Goal: Contribute content: Add original content to the website for others to see

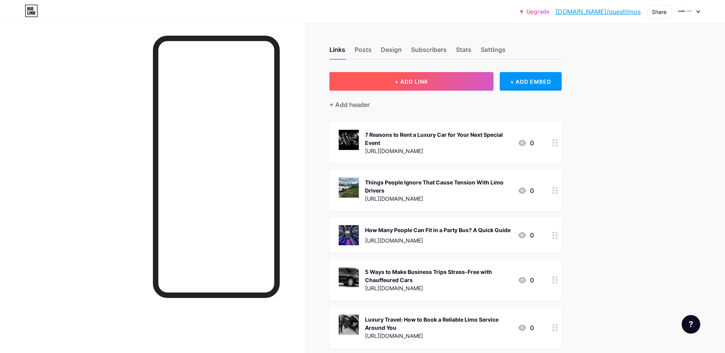
click at [417, 81] on span "+ ADD LINK" at bounding box center [411, 81] width 33 height 7
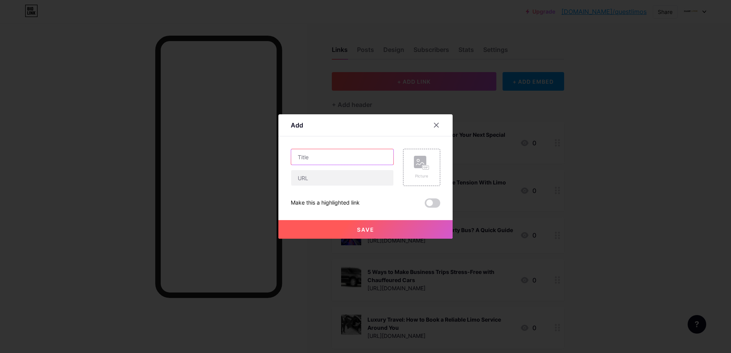
click at [313, 153] on input "text" at bounding box center [342, 156] width 102 height 15
paste input "How to Book a Reliable Shuttle Bus in [GEOGRAPHIC_DATA] for Events"
type input "How to Book a Reliable Shuttle Bus in [GEOGRAPHIC_DATA] for Events"
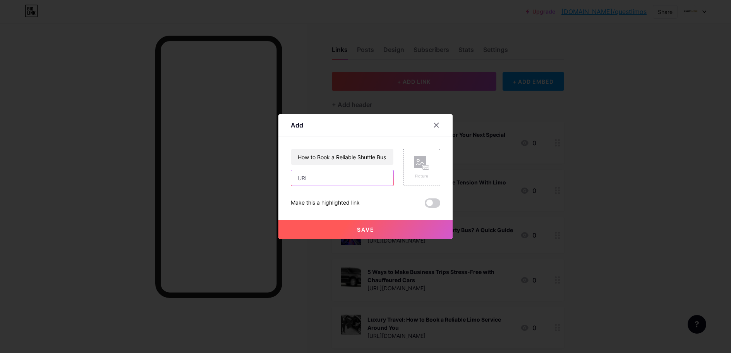
click at [321, 178] on input "text" at bounding box center [342, 177] width 102 height 15
paste input "[URL][DOMAIN_NAME]"
type input "[URL][DOMAIN_NAME]"
click at [430, 202] on span at bounding box center [432, 202] width 15 height 9
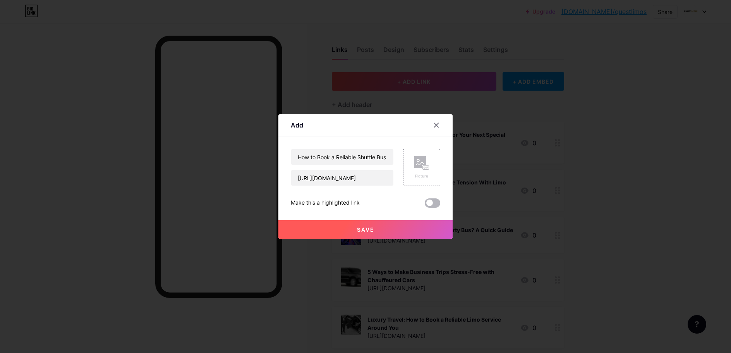
click at [425, 205] on input "checkbox" at bounding box center [425, 205] width 0 height 0
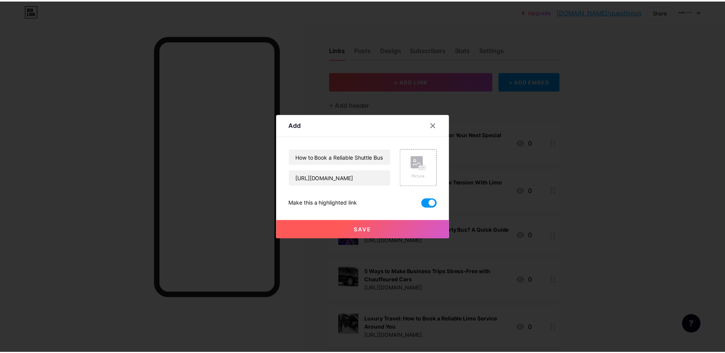
scroll to position [0, 0]
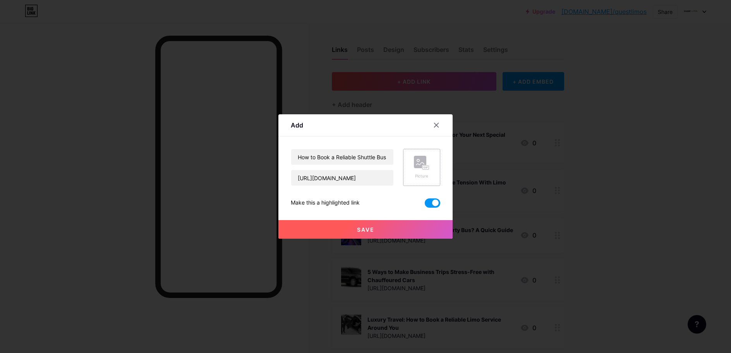
click at [420, 161] on rect at bounding box center [420, 162] width 12 height 12
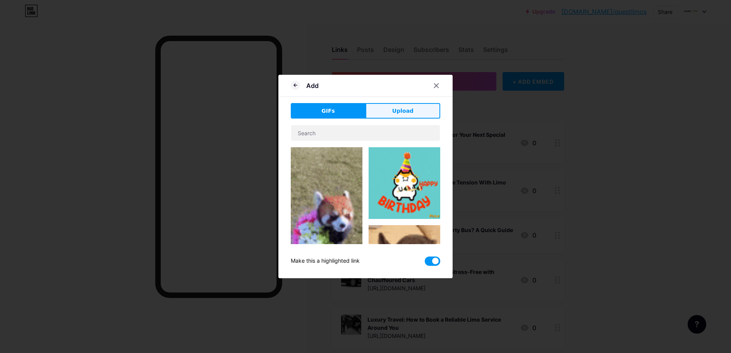
click at [390, 108] on button "Upload" at bounding box center [402, 110] width 75 height 15
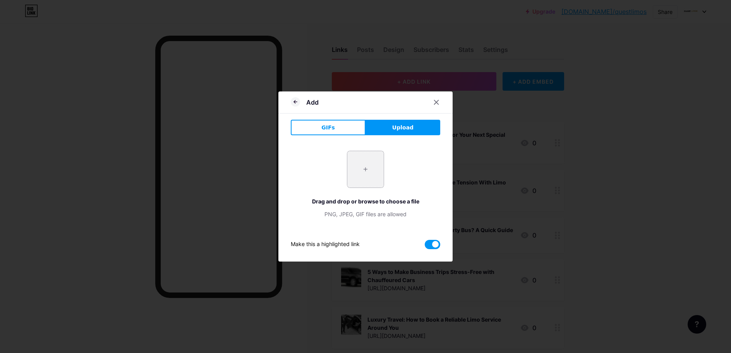
click at [367, 176] on input "file" at bounding box center [365, 169] width 36 height 36
type input "C:\fakepath\imgi_18_Vancouver-[GEOGRAPHIC_DATA]-Shuttle-Service.jpeg"
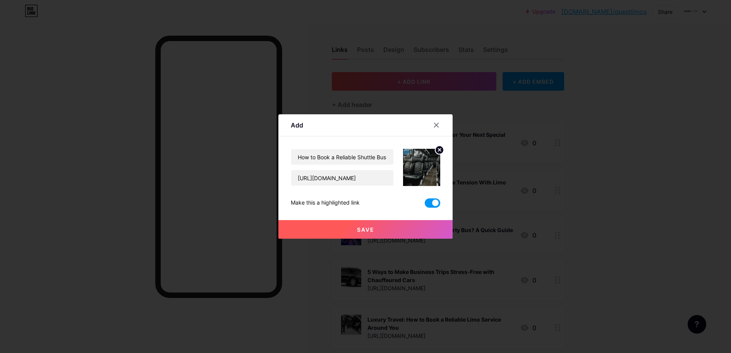
click at [365, 229] on span "Save" at bounding box center [365, 229] width 17 height 7
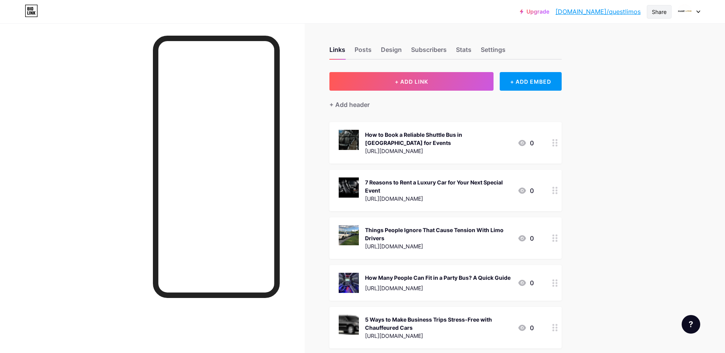
click at [654, 13] on div "Share" at bounding box center [659, 12] width 15 height 8
click at [580, 42] on div "Copy link" at bounding box center [613, 40] width 115 height 19
